Goal: Information Seeking & Learning: Learn about a topic

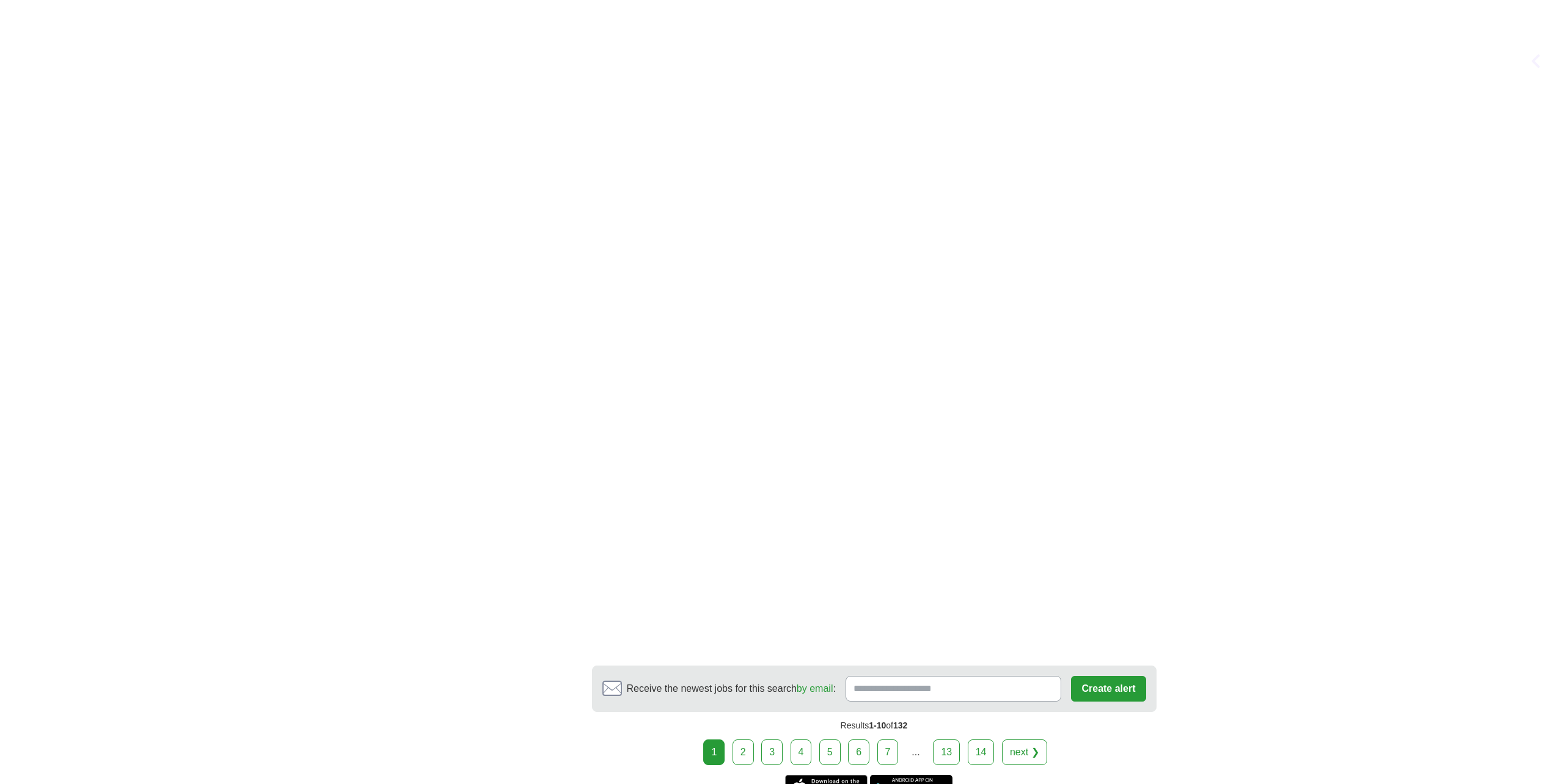
scroll to position [2015, 0]
click at [750, 735] on link "2" at bounding box center [743, 748] width 21 height 26
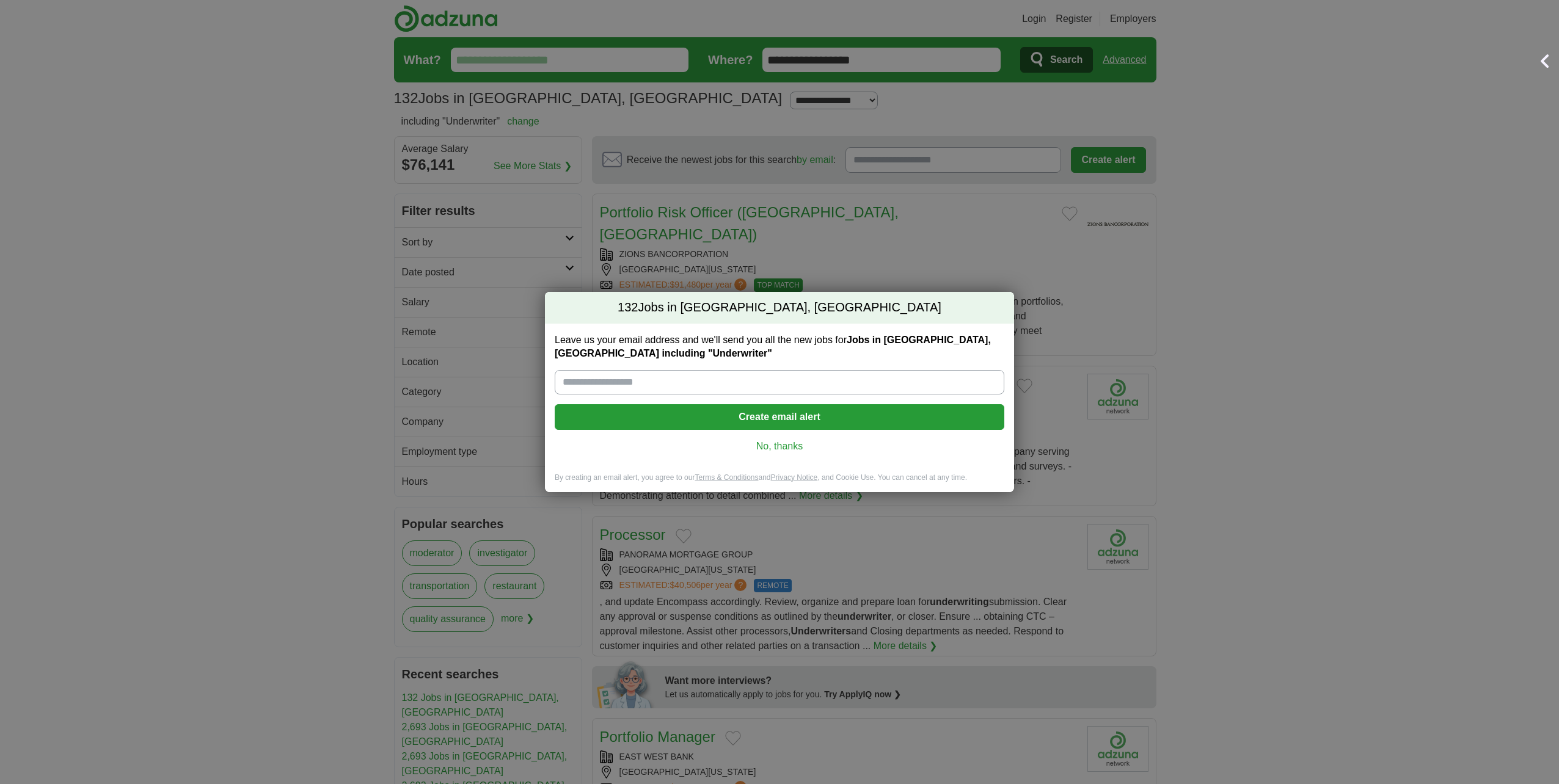
click at [792, 449] on link "No, thanks" at bounding box center [779, 446] width 430 height 13
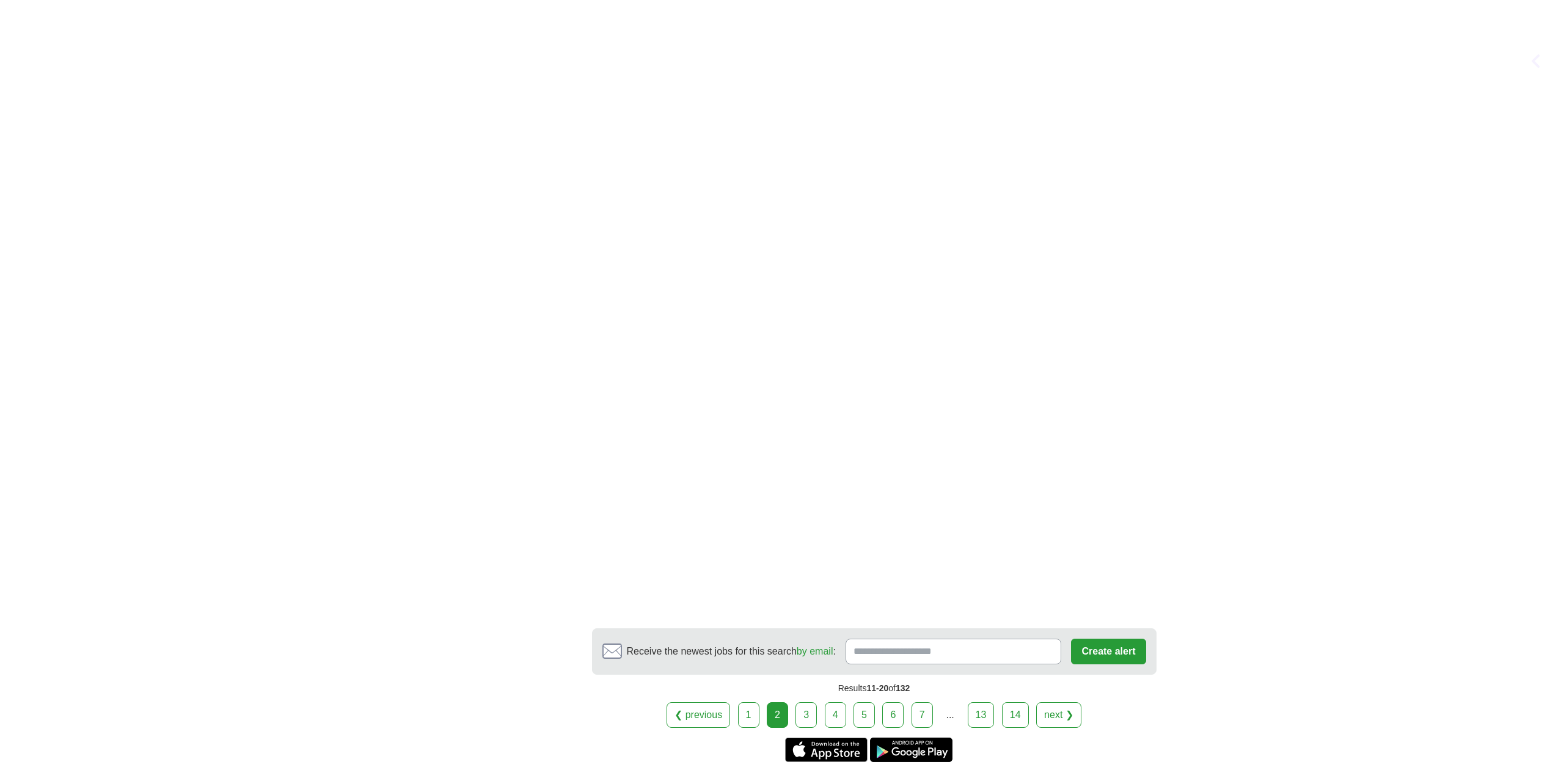
scroll to position [1893, 0]
click at [806, 700] on link "3" at bounding box center [806, 712] width 21 height 26
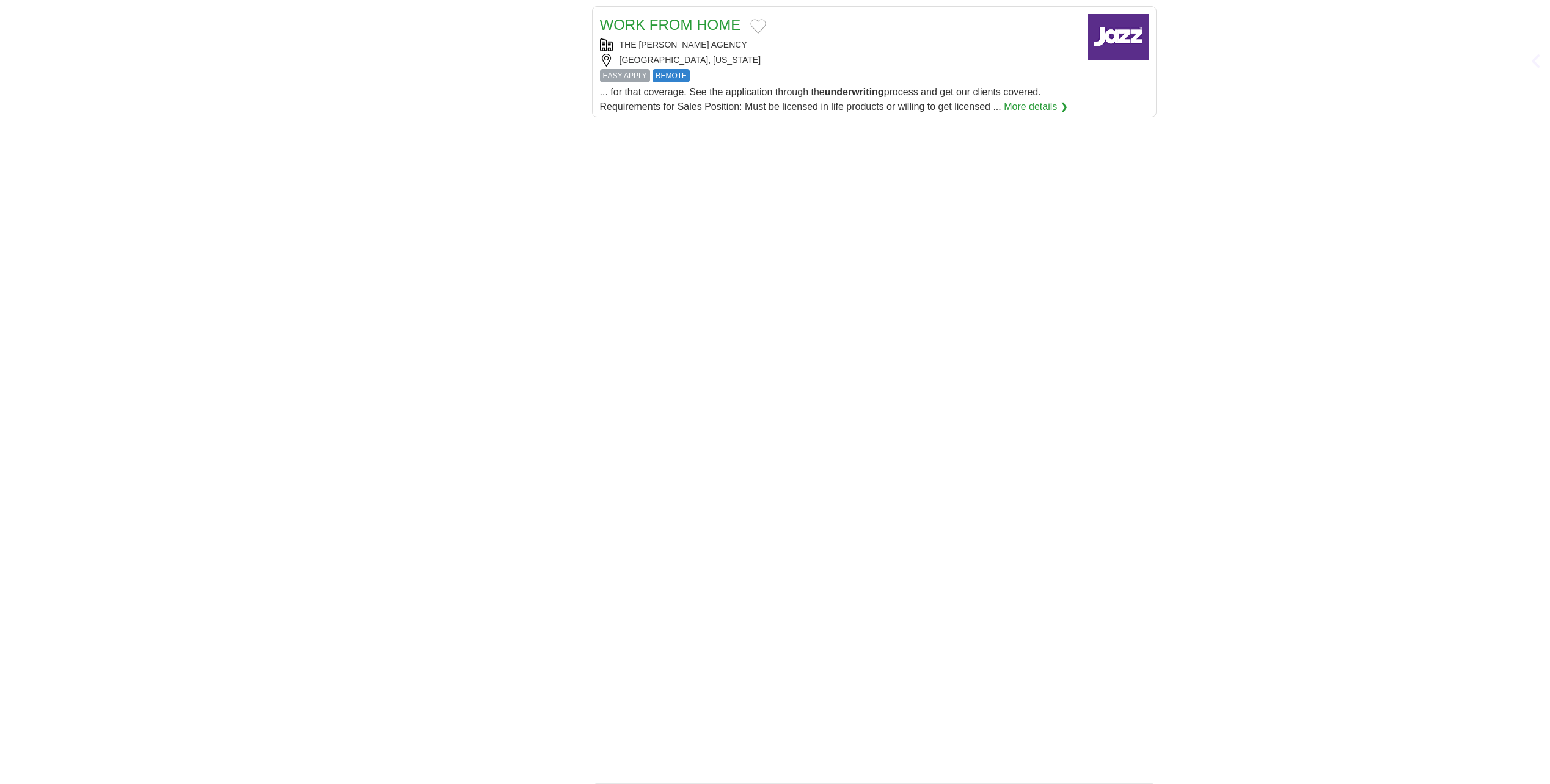
scroll to position [1771, 0]
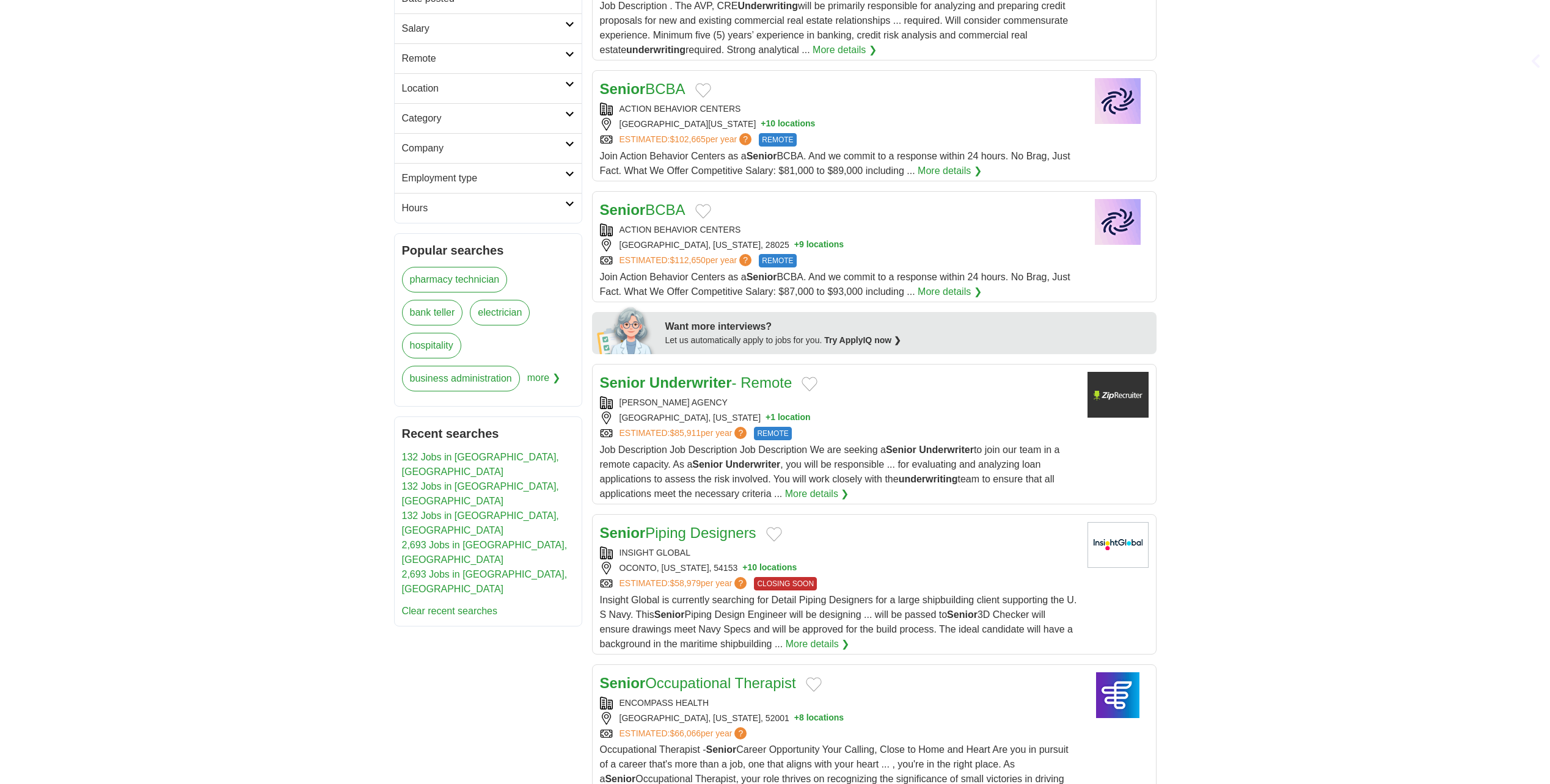
scroll to position [366, 0]
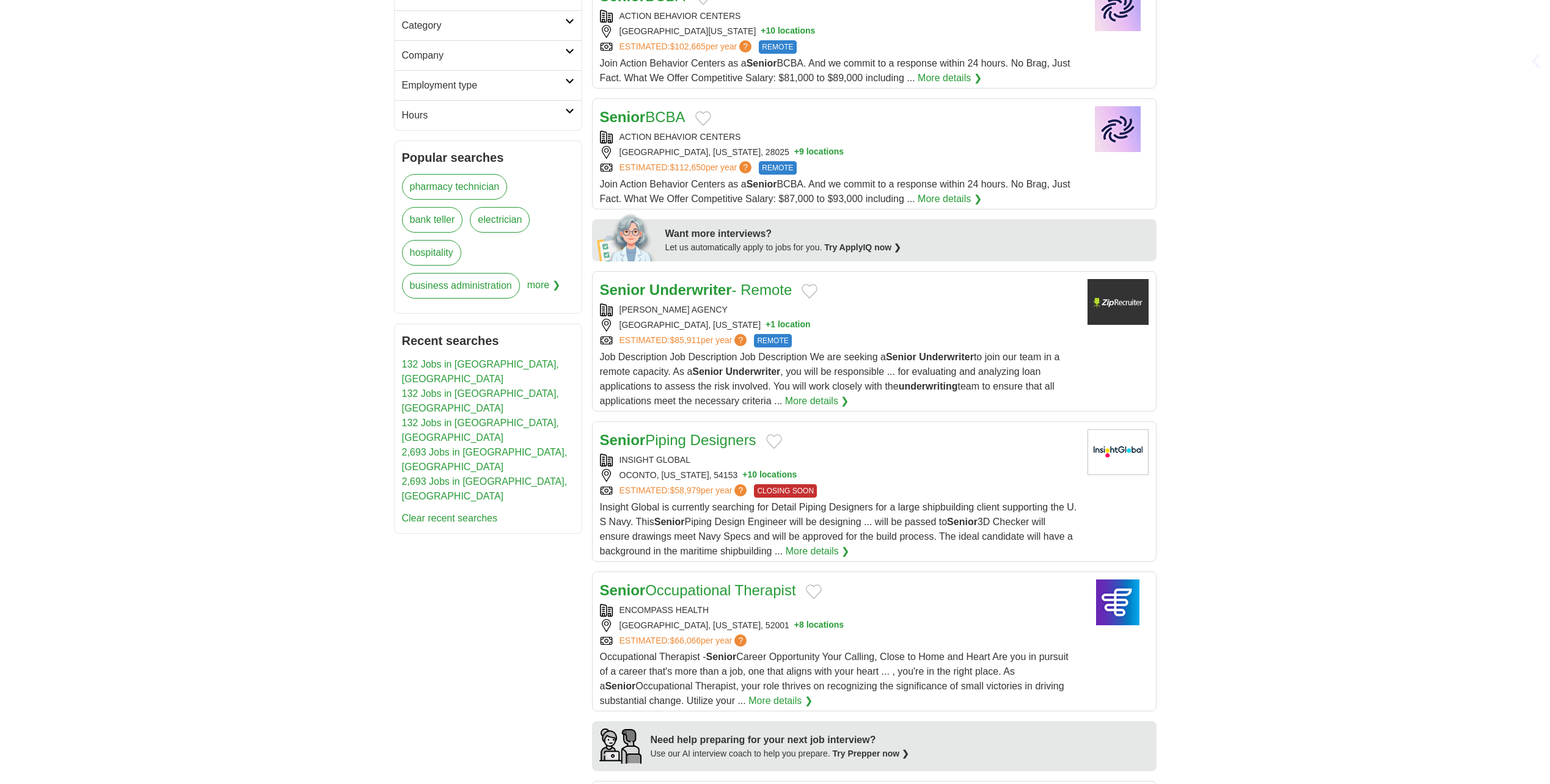
click at [707, 291] on strong "Underwriter" at bounding box center [690, 289] width 83 height 17
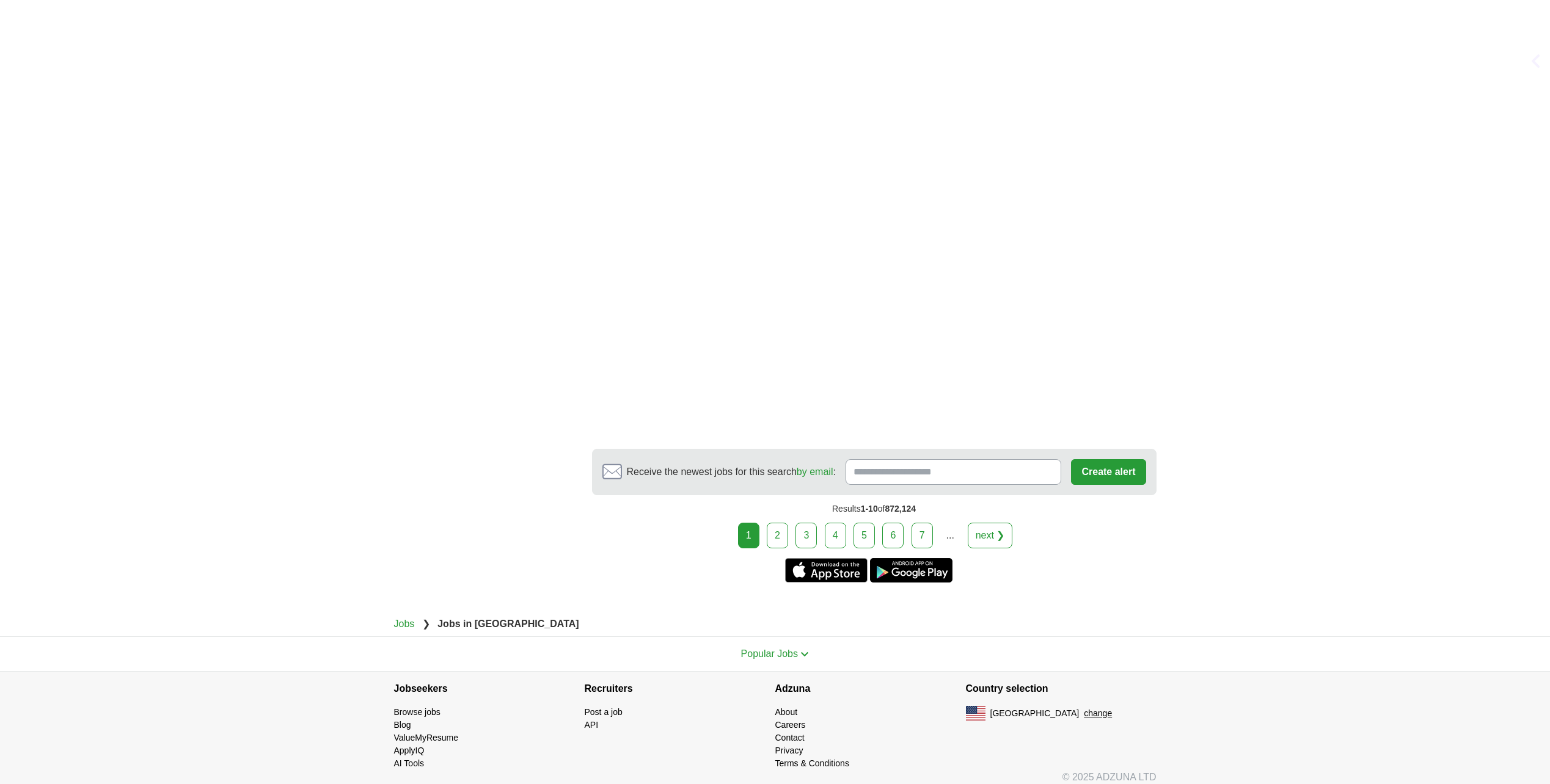
scroll to position [2037, 0]
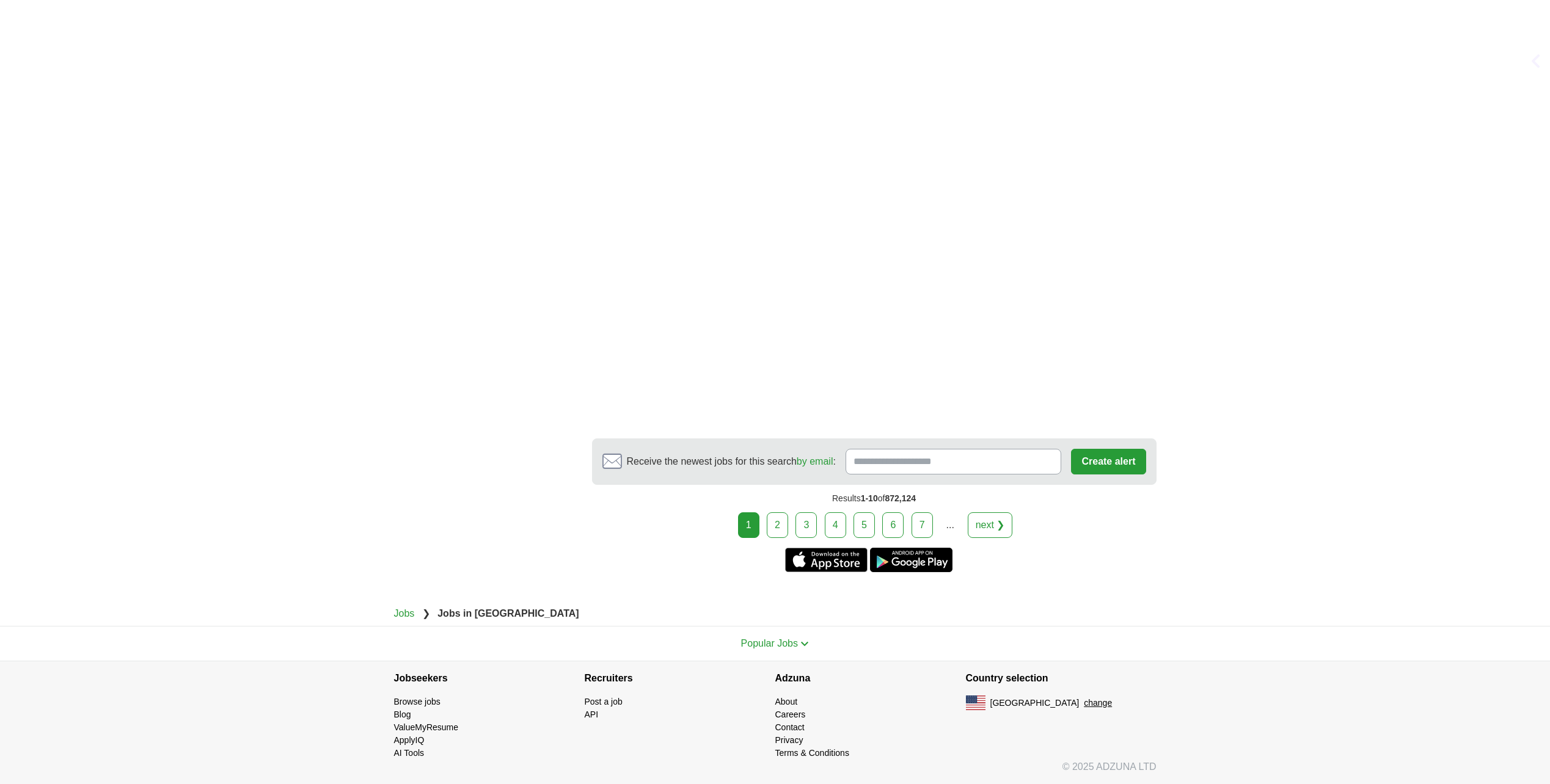
click at [779, 525] on link "2" at bounding box center [777, 525] width 21 height 26
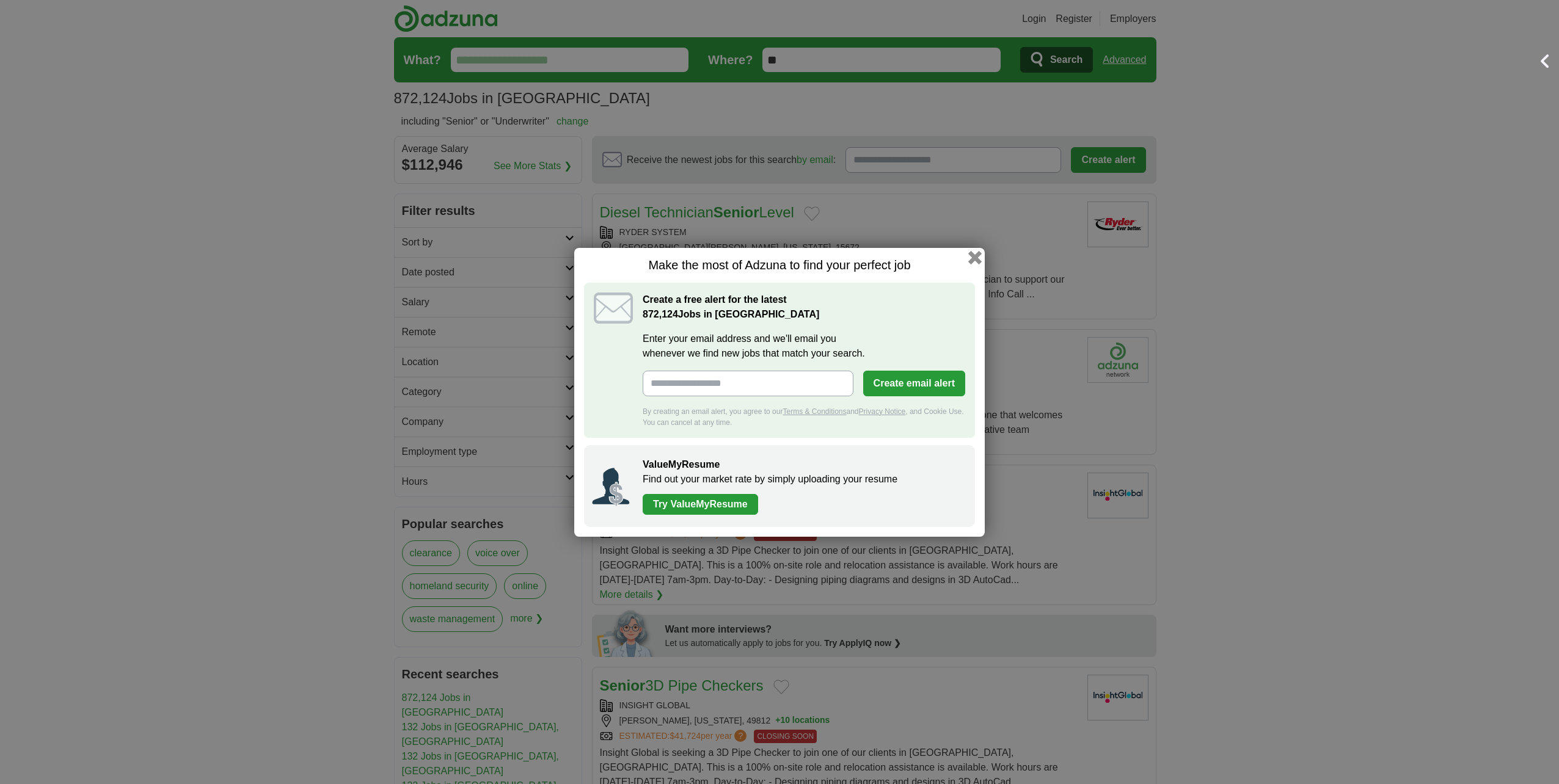
click at [972, 256] on button "button" at bounding box center [975, 256] width 13 height 13
